Goal: Transaction & Acquisition: Purchase product/service

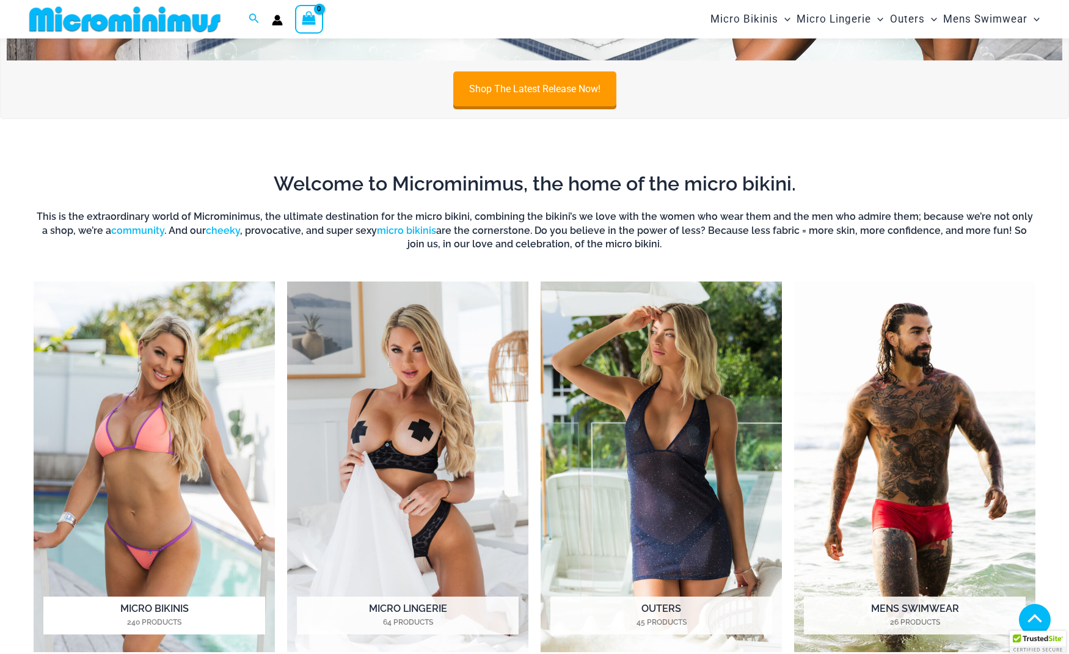
scroll to position [277, 0]
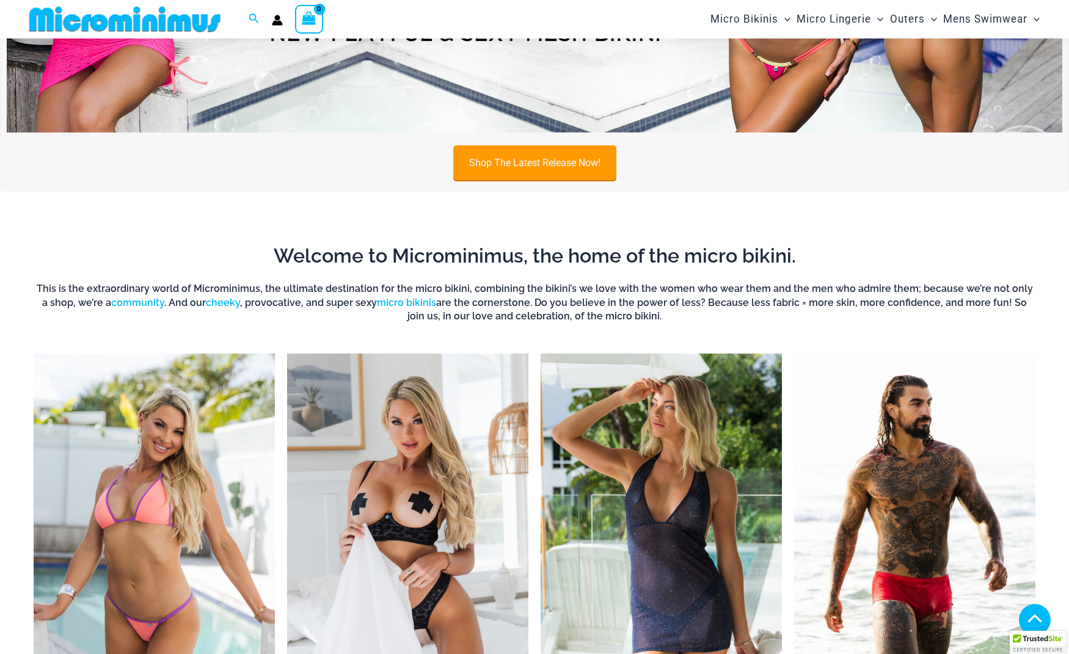
type input "**********"
click at [517, 156] on link "Shop The Latest Release Now!" at bounding box center [534, 162] width 163 height 35
